Goal: Task Accomplishment & Management: Use online tool/utility

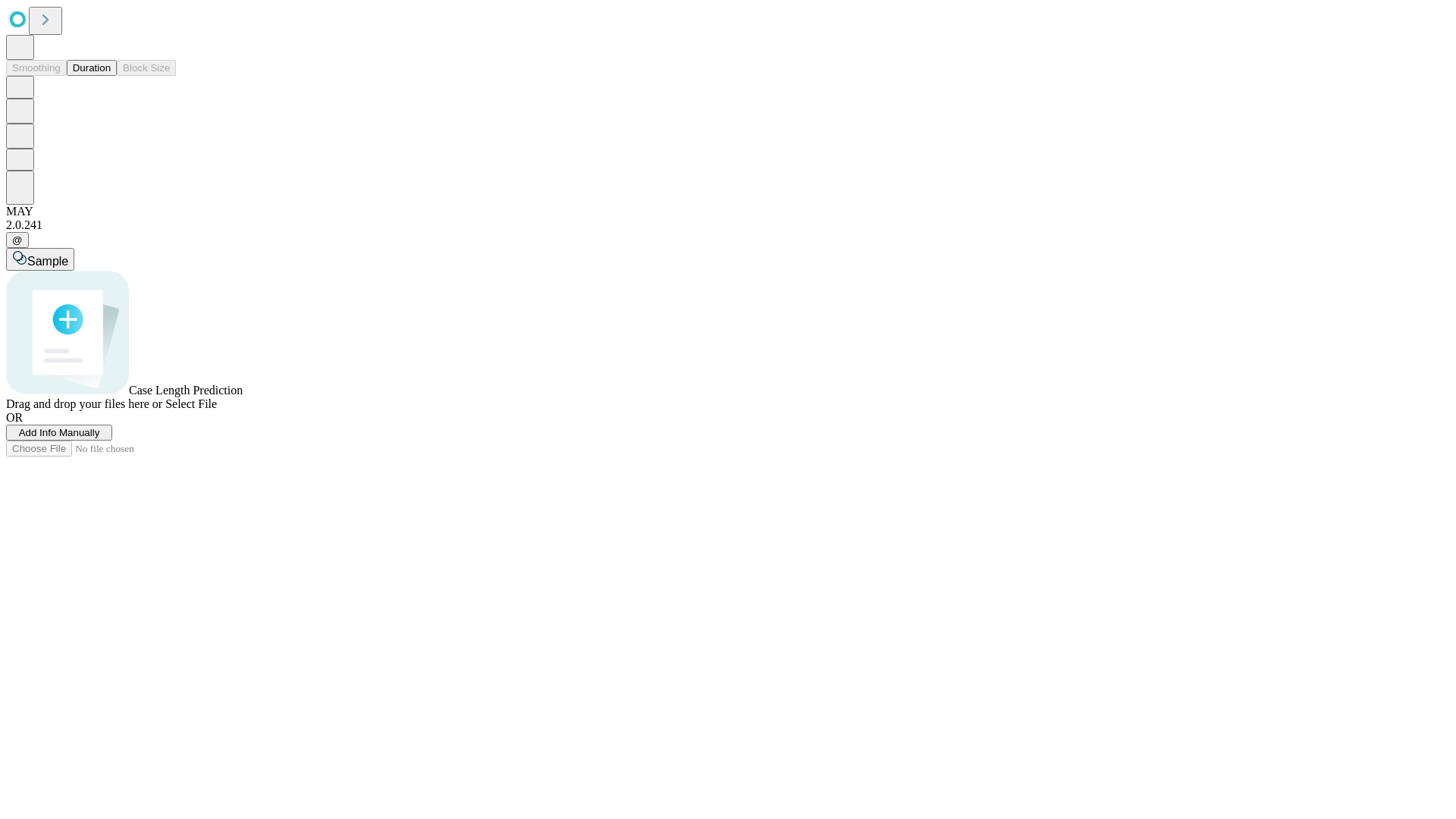
click at [110, 76] on button "Duration" at bounding box center [91, 67] width 50 height 16
click at [100, 439] on span "Add Info Manually" at bounding box center [59, 432] width 81 height 11
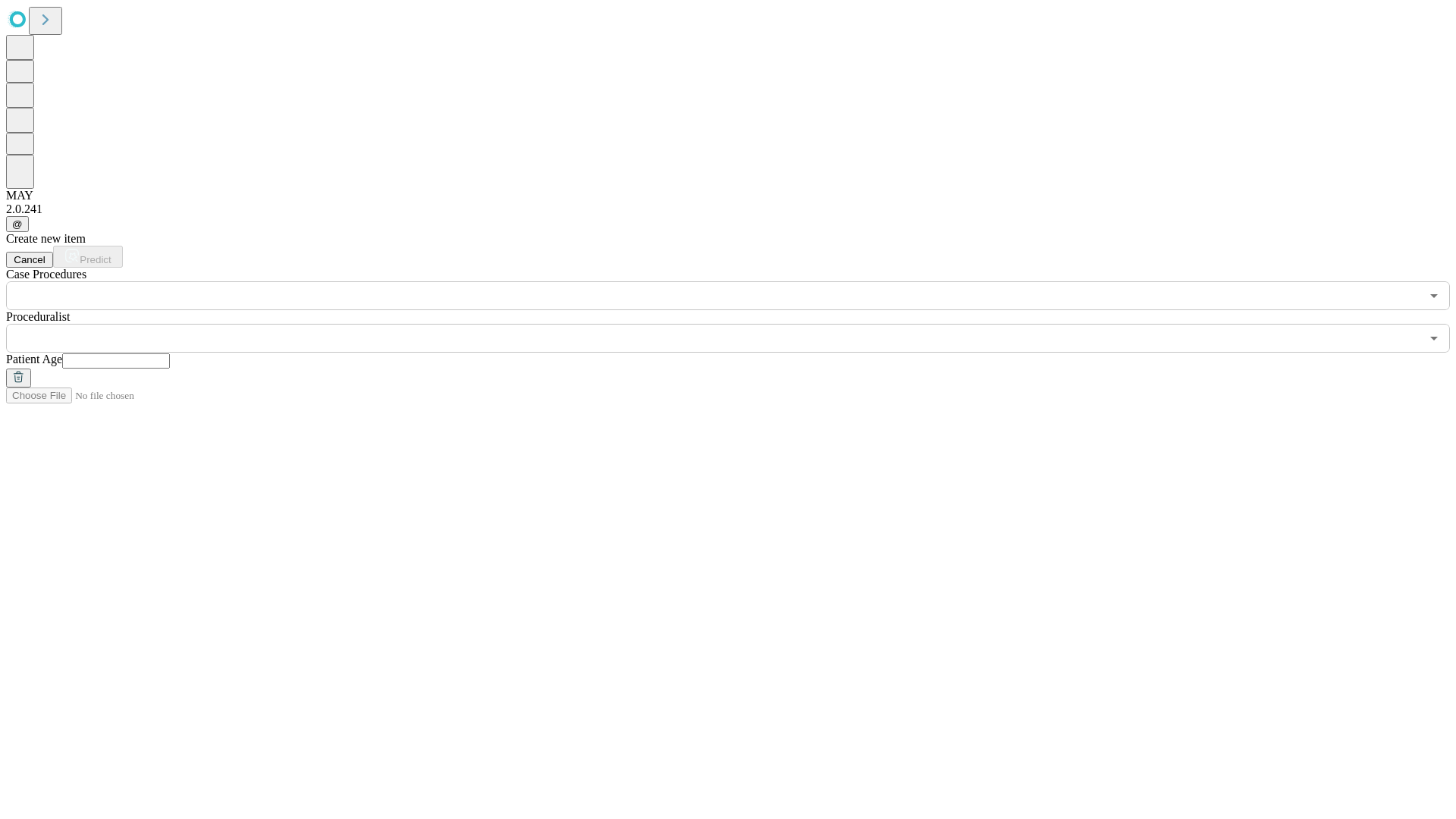
click at [169, 353] on input "text" at bounding box center [116, 361] width 108 height 15
type input "**"
click at [739, 324] on input "text" at bounding box center [712, 338] width 1414 height 29
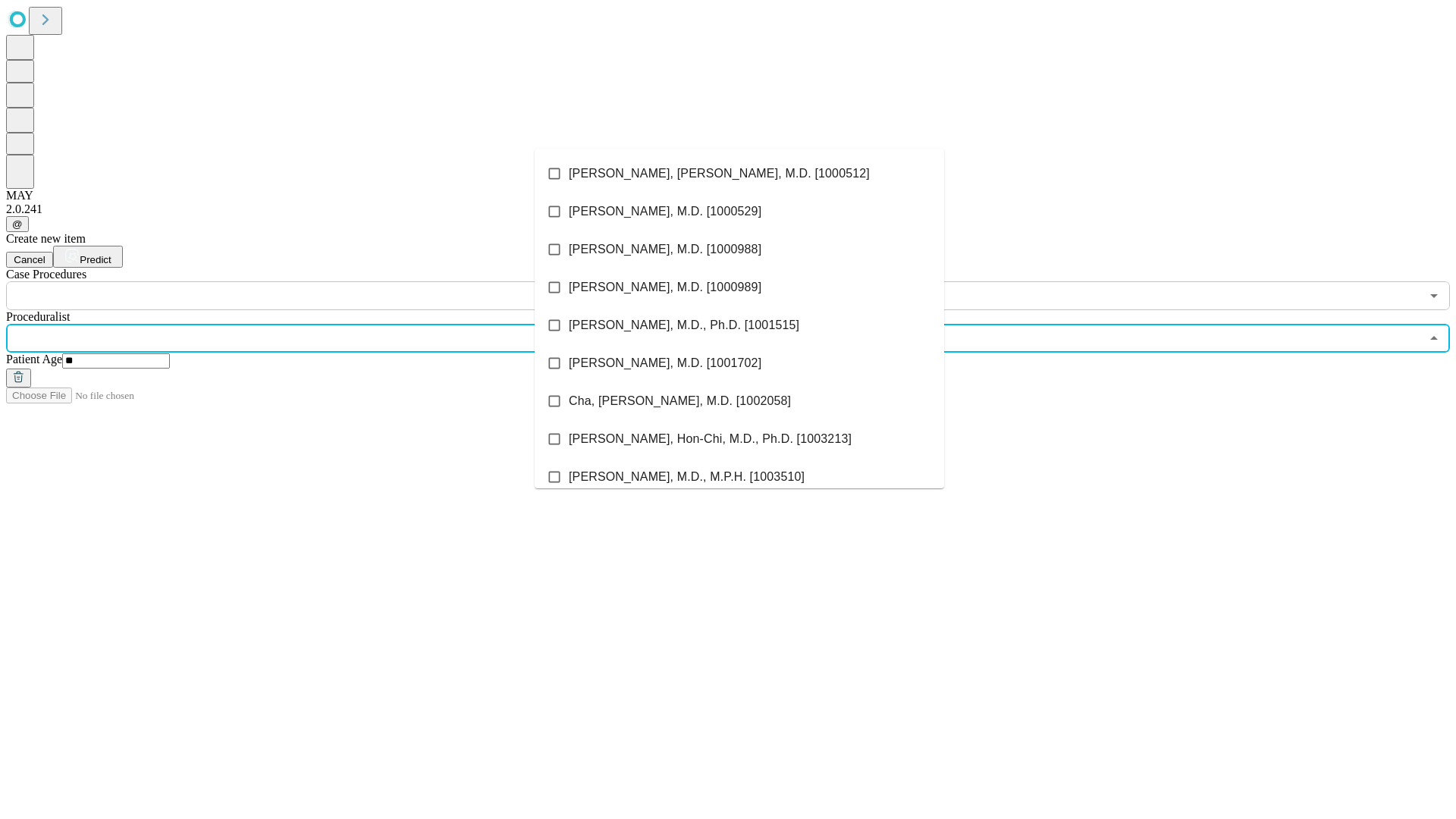
click at [739, 174] on li "[PERSON_NAME], [PERSON_NAME], M.D. [1000512]" at bounding box center [739, 173] width 410 height 38
click at [319, 282] on input "text" at bounding box center [712, 296] width 1414 height 29
